Goal: Task Accomplishment & Management: Manage account settings

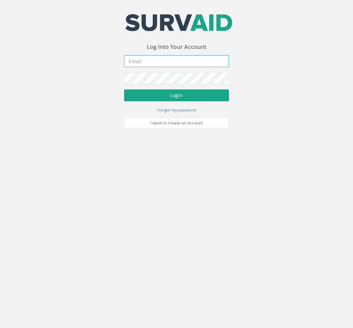
type input "[EMAIL_ADDRESS][DOMAIN_NAME]"
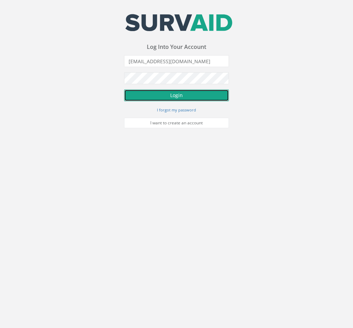
click at [167, 98] on button "Login" at bounding box center [176, 95] width 105 height 12
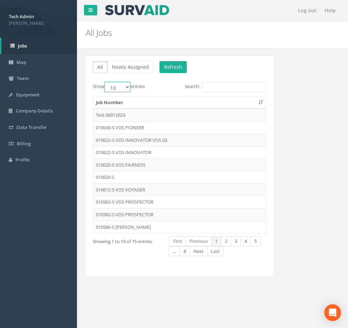
click at [128, 86] on select "10 25 50 100" at bounding box center [117, 87] width 26 height 10
select select "25"
click at [105, 82] on select "10 25 50 100" at bounding box center [117, 87] width 26 height 10
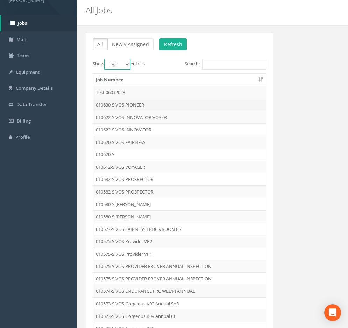
scroll to position [35, 0]
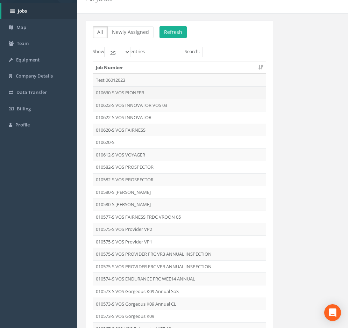
click at [116, 96] on td "010630-S VOS PIONEER" at bounding box center [179, 92] width 173 height 13
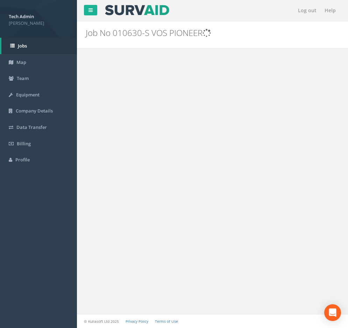
scroll to position [0, 0]
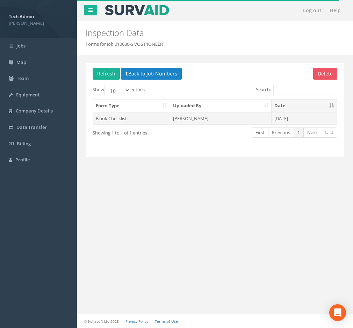
click at [200, 121] on td "[PERSON_NAME]" at bounding box center [220, 118] width 101 height 13
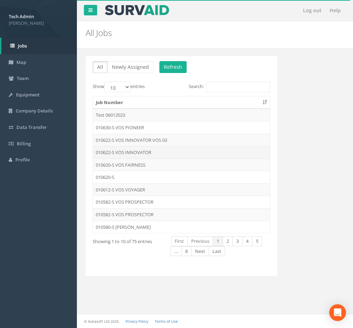
click at [120, 153] on td "010622-S VOS INNOVATOR" at bounding box center [181, 152] width 177 height 13
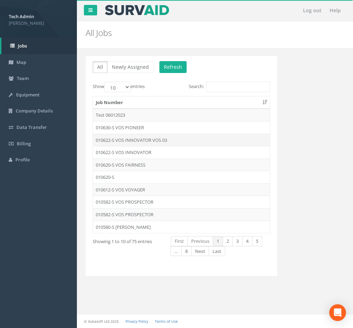
click at [159, 142] on td "010622-S VOS INNOVATOR VOS 03" at bounding box center [181, 140] width 177 height 13
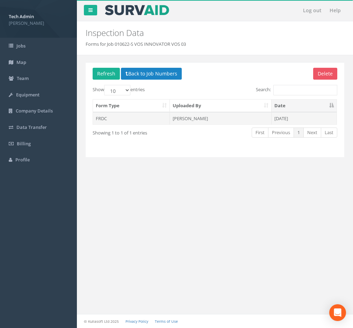
click at [216, 122] on td "[PERSON_NAME]" at bounding box center [220, 118] width 101 height 13
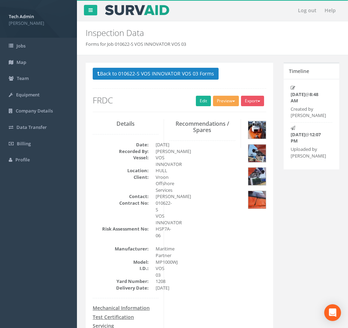
click at [227, 102] on button "Preview" at bounding box center [226, 101] width 26 height 10
click at [207, 152] on link "FRDC" at bounding box center [212, 152] width 53 height 11
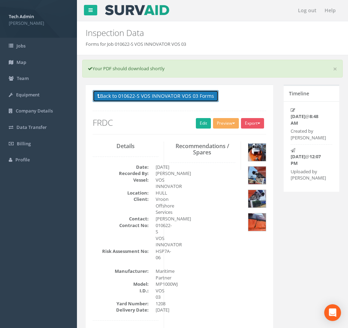
click at [184, 95] on button "Back to 010622-S VOS INNOVATOR VOS 03 Forms" at bounding box center [156, 96] width 126 height 12
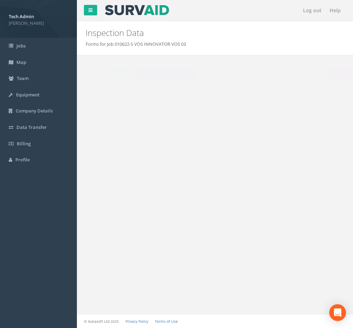
click at [141, 74] on button "Back to Job Numbers" at bounding box center [151, 74] width 61 height 12
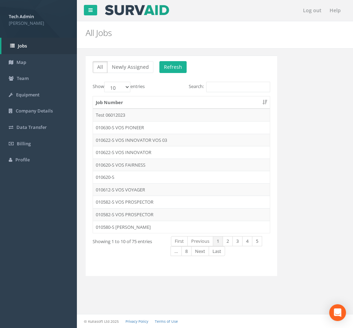
click at [173, 73] on p "All Newly Assigned Refresh" at bounding box center [181, 68] width 177 height 14
click at [173, 66] on button "Refresh" at bounding box center [172, 67] width 27 height 12
click at [109, 128] on td "010630-S" at bounding box center [181, 127] width 177 height 13
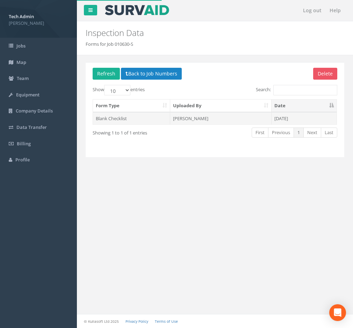
click at [198, 119] on td "[PERSON_NAME]" at bounding box center [220, 118] width 101 height 13
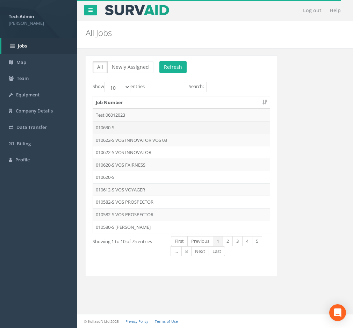
click at [111, 126] on td "010630-S" at bounding box center [181, 127] width 177 height 13
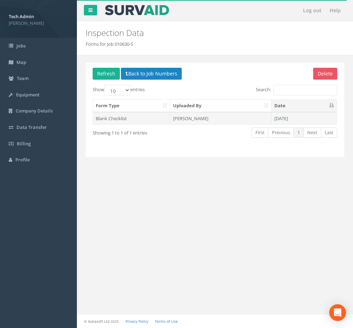
click at [241, 118] on td "[PERSON_NAME]" at bounding box center [220, 118] width 101 height 13
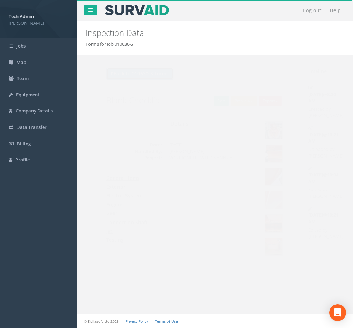
click at [123, 72] on button "Back to 010630-S Forms" at bounding box center [126, 74] width 67 height 12
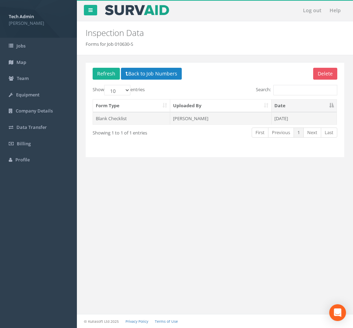
click at [198, 118] on td "[PERSON_NAME]" at bounding box center [220, 118] width 101 height 13
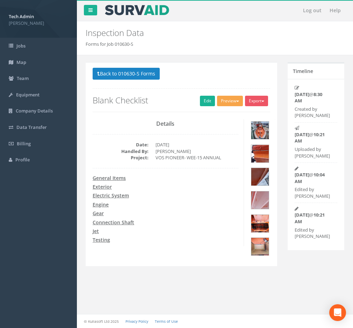
click at [232, 103] on button "Preview" at bounding box center [230, 101] width 26 height 10
click at [224, 117] on link "Blank Checklist" at bounding box center [216, 115] width 53 height 11
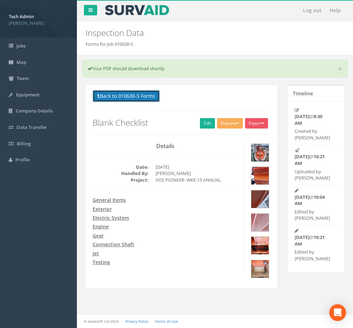
click at [134, 96] on button "Back to 010630-S Forms" at bounding box center [126, 96] width 67 height 12
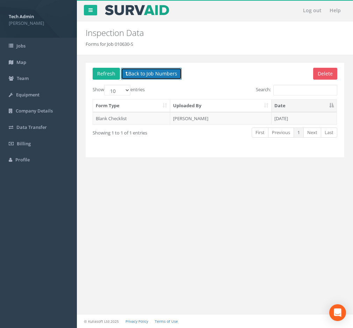
click at [135, 74] on button "Back to Job Numbers" at bounding box center [151, 74] width 61 height 12
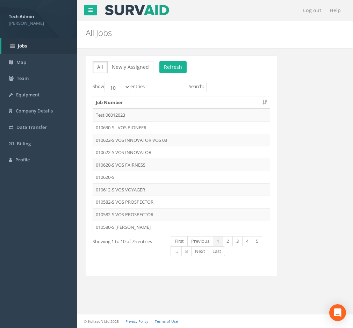
click at [132, 86] on label "Show 10 25 50 100 entries" at bounding box center [119, 87] width 52 height 10
click at [130, 86] on select "10 25 50 100" at bounding box center [117, 87] width 26 height 10
click at [166, 67] on button "Refresh" at bounding box center [172, 67] width 27 height 12
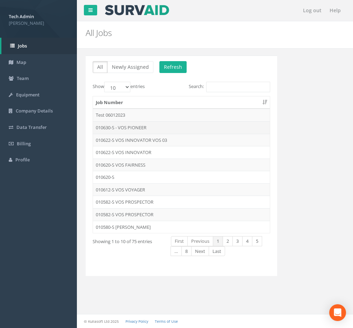
click at [127, 129] on td "010630-S - VOS PIONEER" at bounding box center [181, 127] width 177 height 13
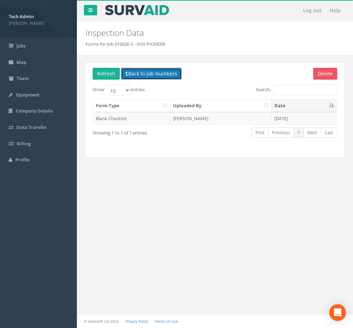
click at [145, 75] on button "Back to Job Numbers" at bounding box center [151, 74] width 61 height 12
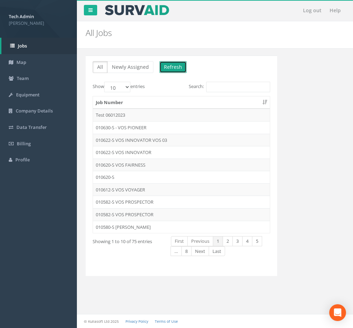
click at [166, 71] on button "Refresh" at bounding box center [172, 67] width 27 height 12
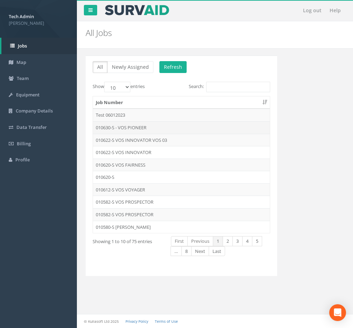
click at [146, 126] on td "010630-S - VOS PIONEER" at bounding box center [181, 127] width 177 height 13
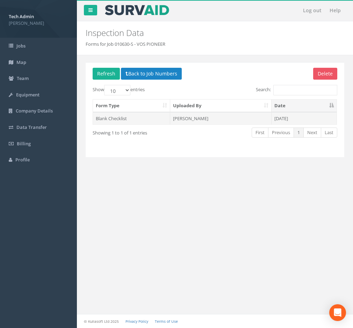
click at [195, 117] on td "[PERSON_NAME]" at bounding box center [220, 118] width 101 height 13
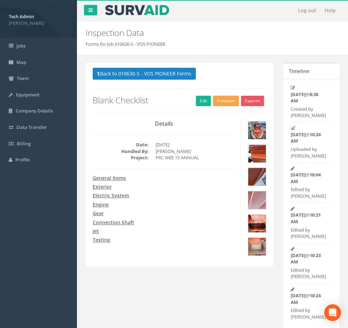
click at [227, 103] on button "Preview" at bounding box center [226, 101] width 26 height 10
click at [221, 117] on link "Blank Checklist" at bounding box center [212, 115] width 53 height 11
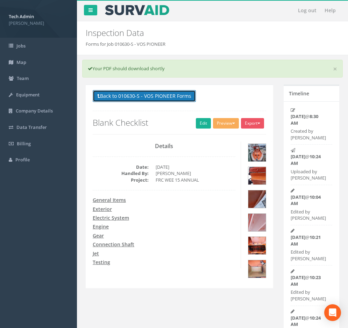
click at [133, 98] on button "Back to 010630-S - VOS PIONEER Forms" at bounding box center [144, 96] width 103 height 12
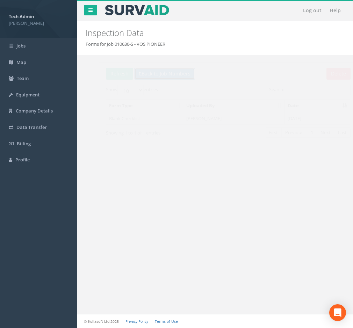
click at [131, 76] on button "Back to Job Numbers" at bounding box center [151, 74] width 61 height 12
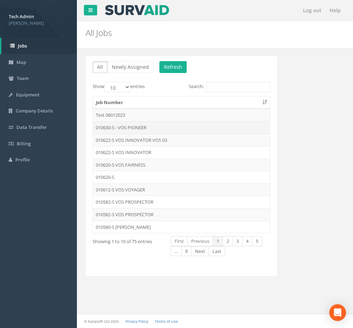
click at [131, 125] on td "010630-S - VOS PIONEER" at bounding box center [181, 127] width 177 height 13
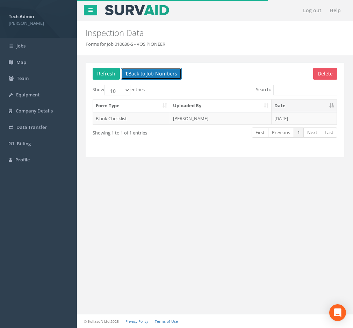
click at [129, 77] on button "Back to Job Numbers" at bounding box center [151, 74] width 61 height 12
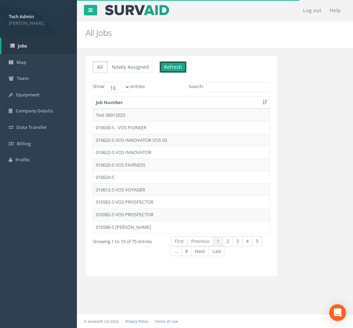
click at [165, 67] on button "Refresh" at bounding box center [172, 67] width 27 height 12
click at [169, 66] on button "Refresh" at bounding box center [172, 67] width 27 height 12
click at [168, 66] on button "Refresh" at bounding box center [172, 67] width 27 height 12
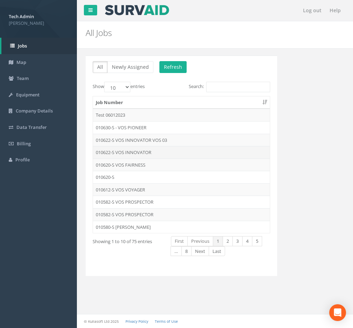
click at [137, 153] on td "010622-S VOS INNOVATOR" at bounding box center [181, 152] width 177 height 13
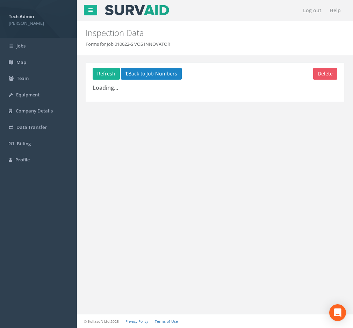
click at [137, 153] on div "Log out Help Inspection Data Forms for Job 010622-S VOS INNOVATOR × × × × The M…" at bounding box center [215, 164] width 276 height 328
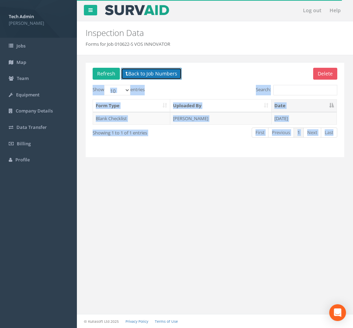
click at [146, 78] on button "Back to Job Numbers" at bounding box center [151, 74] width 61 height 12
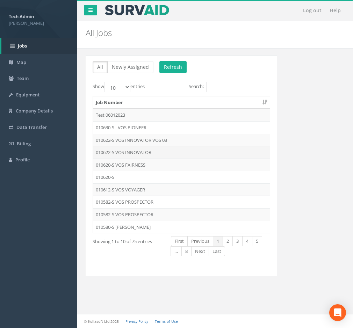
click at [142, 153] on td "010622-S VOS INNOVATOR" at bounding box center [181, 152] width 177 height 13
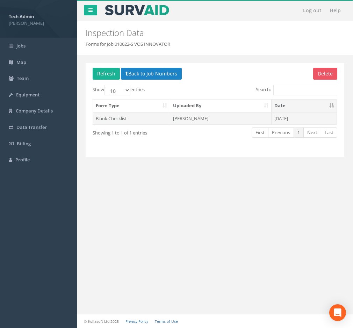
click at [194, 121] on td "[PERSON_NAME]" at bounding box center [220, 118] width 101 height 13
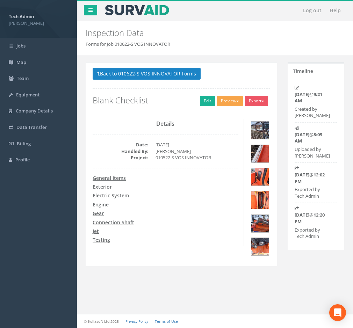
click at [227, 101] on button "Preview" at bounding box center [230, 101] width 26 height 10
click at [218, 116] on link "Blank Checklist" at bounding box center [216, 115] width 53 height 11
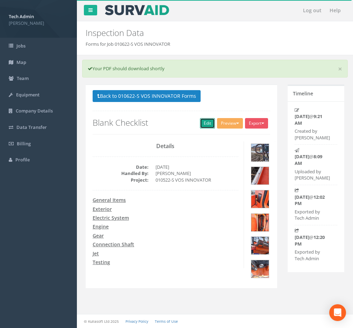
click at [205, 124] on link "Edit" at bounding box center [207, 123] width 15 height 10
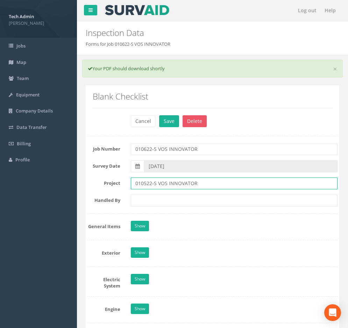
click at [145, 182] on input "010522-S VOS INNOVATOR" at bounding box center [234, 183] width 206 height 12
type input "010622-S VOS INNOVATOR"
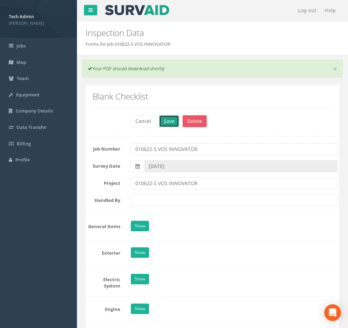
click at [171, 122] on button "Save" at bounding box center [169, 121] width 20 height 12
